Goal: Task Accomplishment & Management: Use online tool/utility

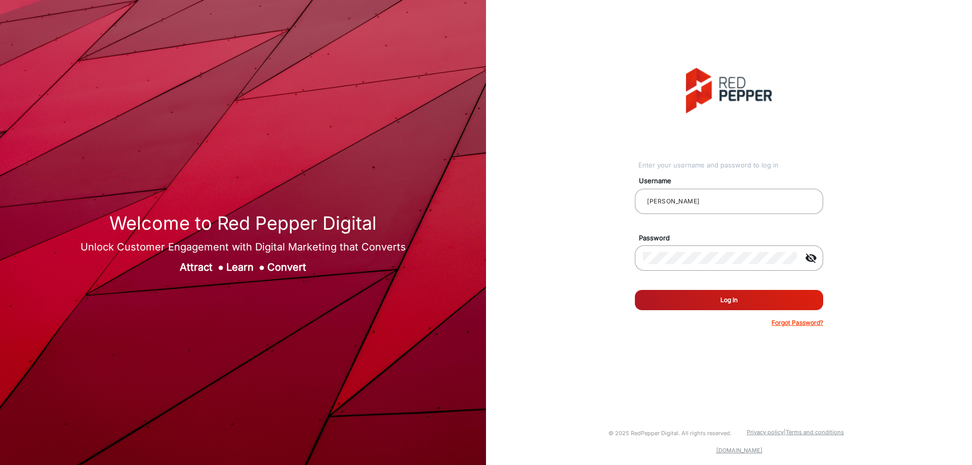
click at [762, 300] on button "Log In" at bounding box center [729, 300] width 188 height 20
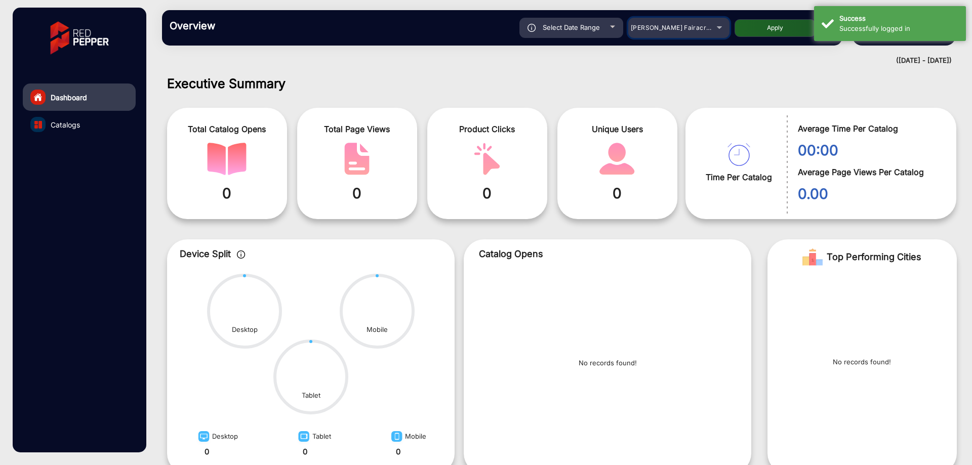
click at [676, 33] on div "[PERSON_NAME] Fairacre Farms" at bounding box center [671, 28] width 81 height 12
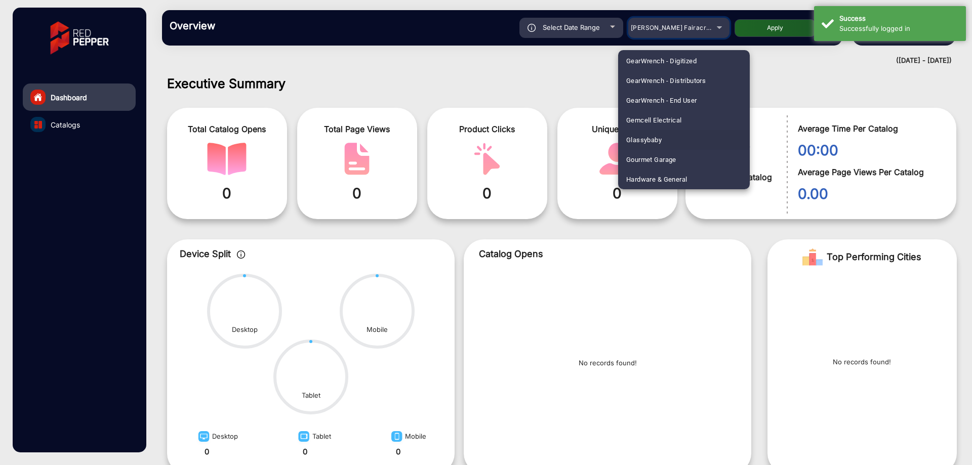
scroll to position [1465, 0]
click at [660, 175] on span "[PERSON_NAME]" at bounding box center [651, 180] width 51 height 20
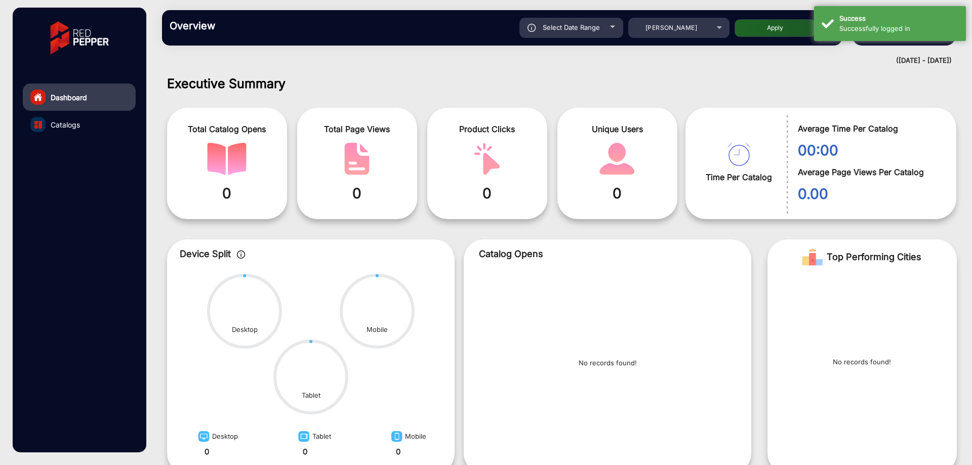
click at [795, 16] on div "Overview Reports Understand what makes your customers tick and learn how they a…" at bounding box center [502, 27] width 680 height 35
click at [791, 25] on button "Apply" at bounding box center [775, 28] width 81 height 18
type input "[DATE]"
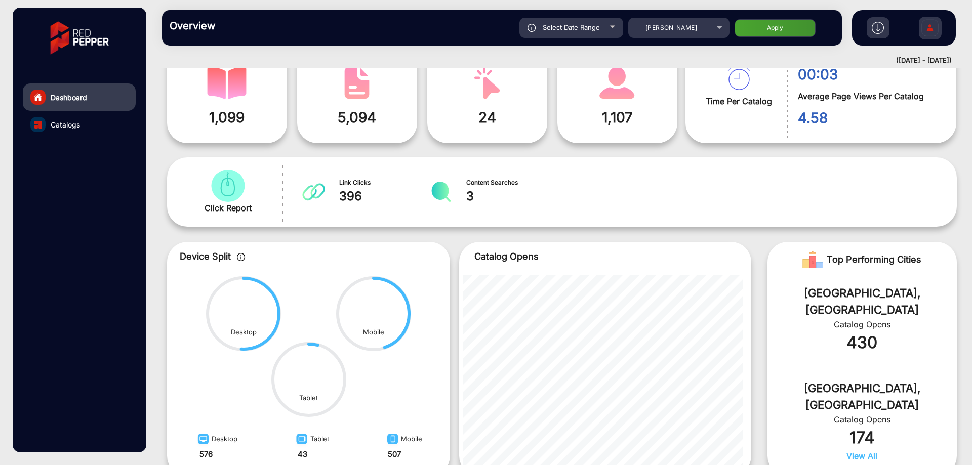
scroll to position [0, 0]
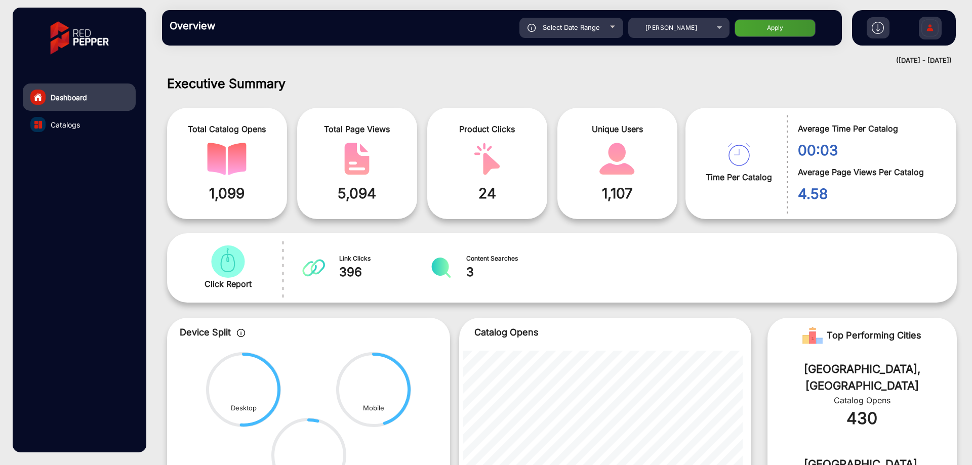
click at [113, 112] on link "Catalogs" at bounding box center [79, 124] width 113 height 27
click at [91, 122] on link "Catalogs" at bounding box center [79, 124] width 113 height 27
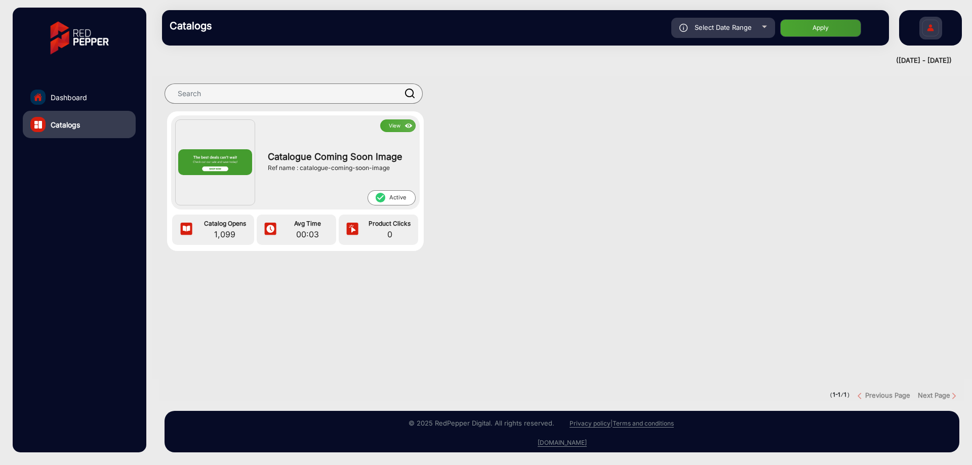
click at [115, 94] on link "Dashboard" at bounding box center [79, 97] width 113 height 27
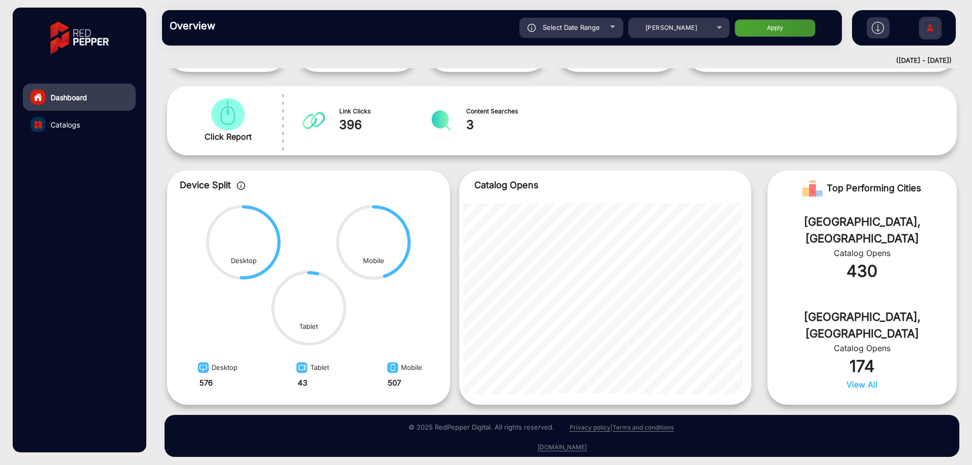
scroll to position [151, 0]
